Goal: Find specific page/section: Find specific page/section

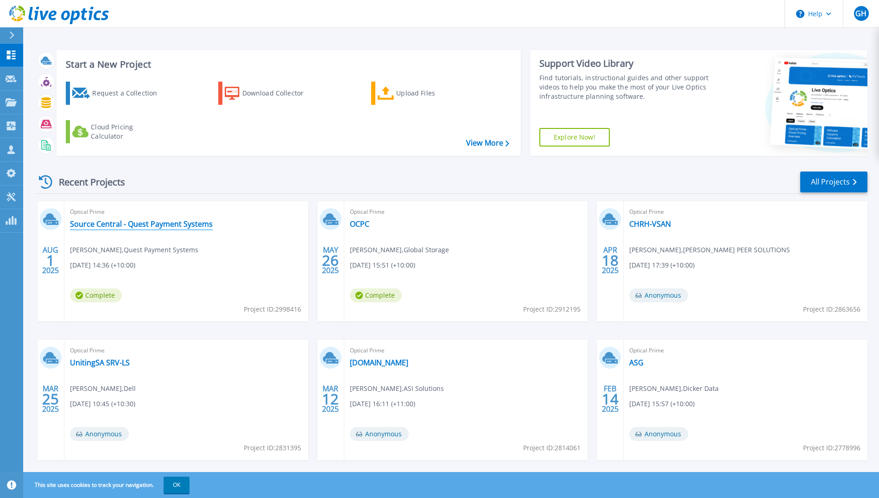
click at [134, 225] on link "Source Central - Quest Payment Systems" at bounding box center [141, 223] width 143 height 9
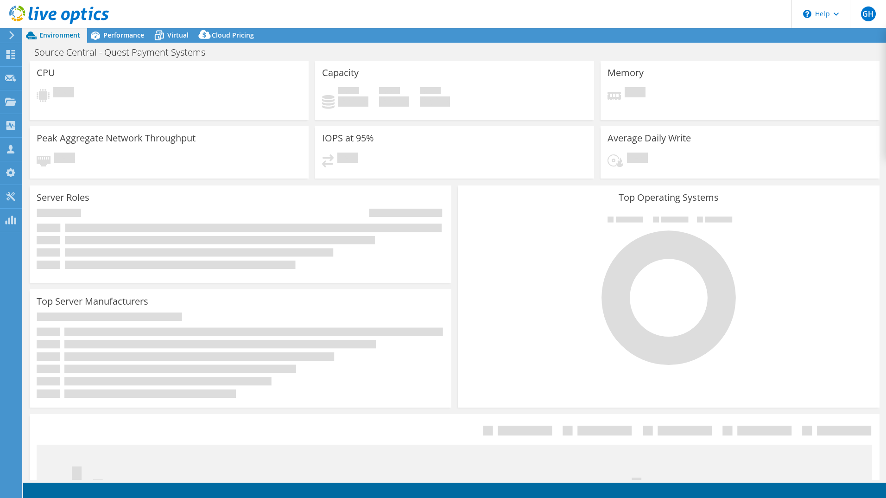
select select "[GEOGRAPHIC_DATA]"
select select "USD"
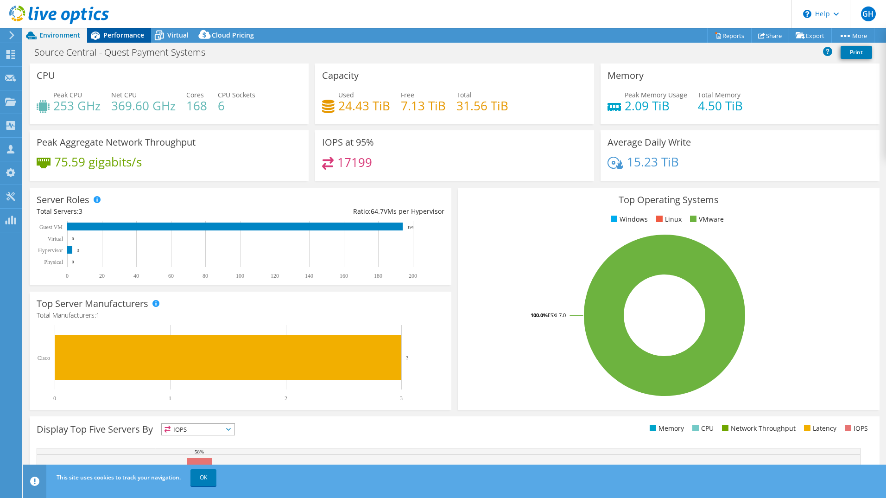
click at [124, 33] on span "Performance" at bounding box center [123, 35] width 41 height 9
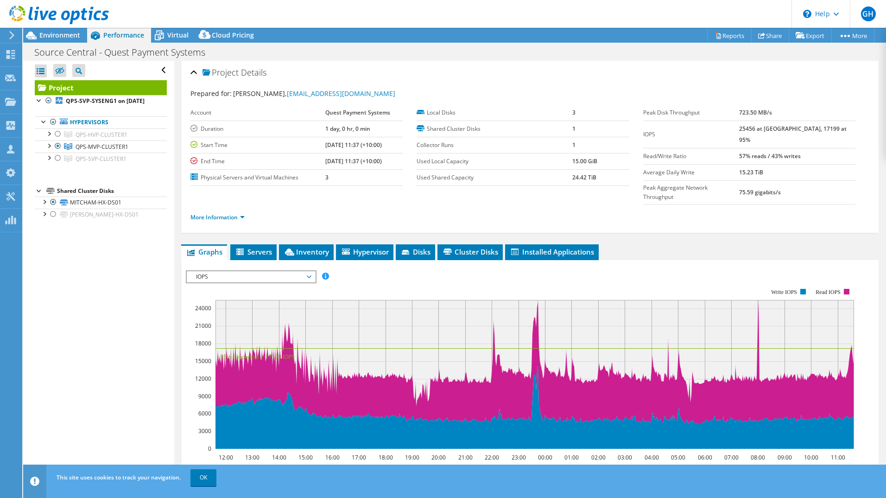
click at [72, 31] on div at bounding box center [54, 15] width 109 height 31
click at [63, 38] on span "Environment" at bounding box center [59, 35] width 41 height 9
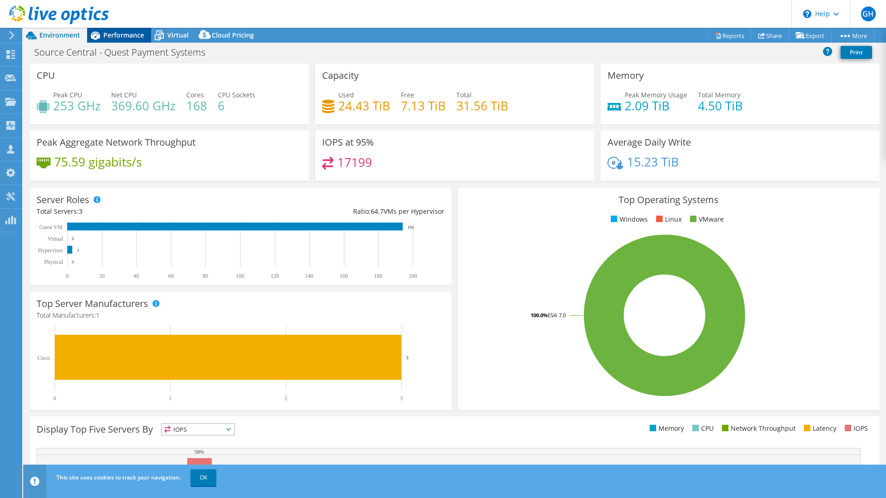
click at [133, 29] on div "Performance" at bounding box center [119, 35] width 64 height 15
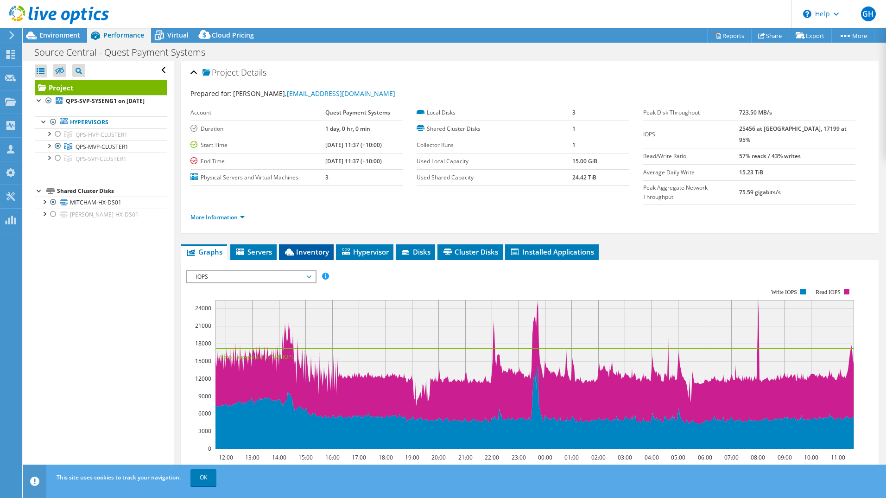
click at [310, 247] on span "Inventory" at bounding box center [306, 251] width 45 height 9
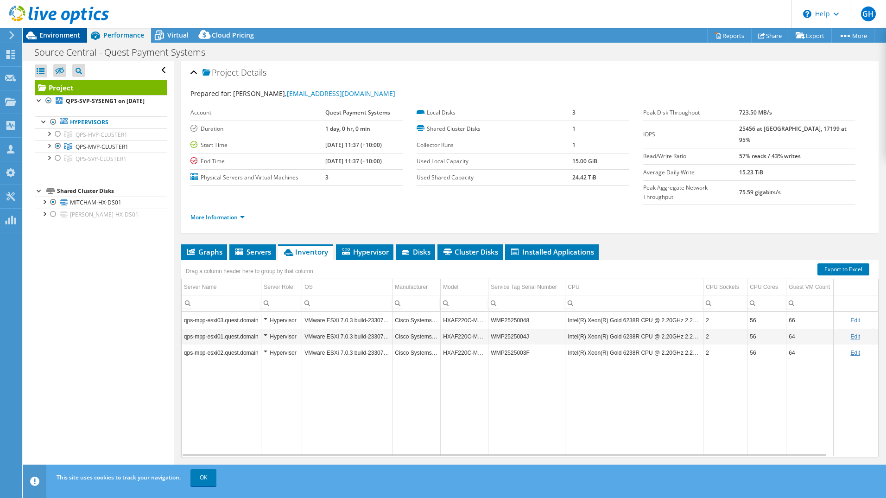
click at [48, 31] on span "Environment" at bounding box center [59, 35] width 41 height 9
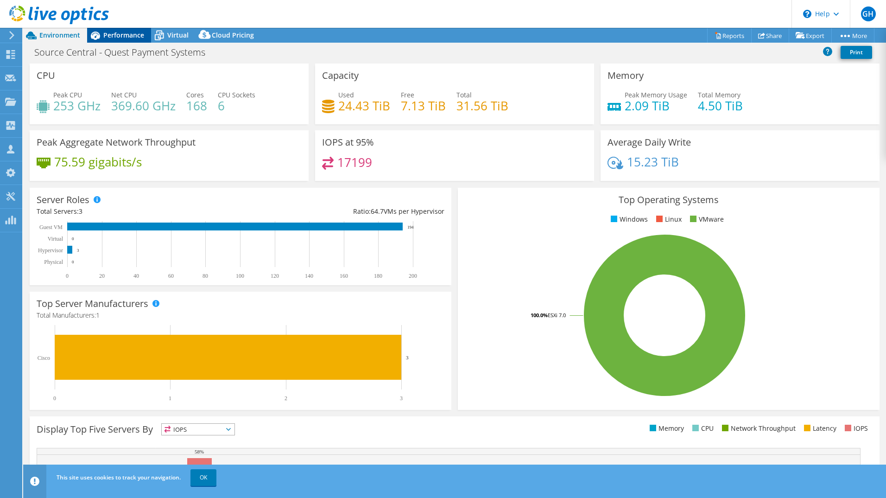
click at [128, 35] on span "Performance" at bounding box center [123, 35] width 41 height 9
